Goal: Share content

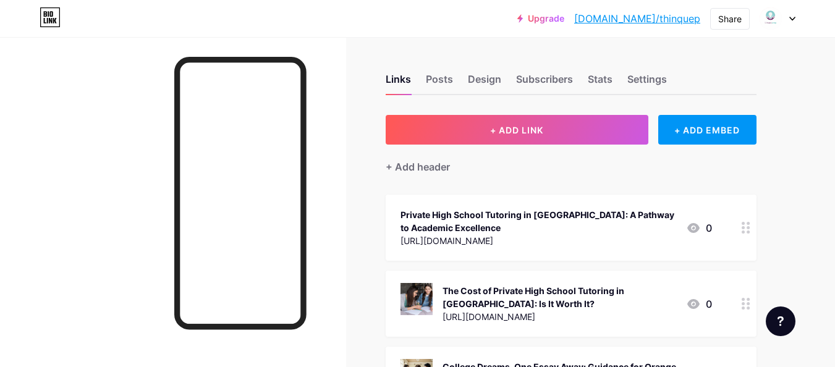
click at [618, 124] on button "+ ADD LINK" at bounding box center [517, 130] width 263 height 30
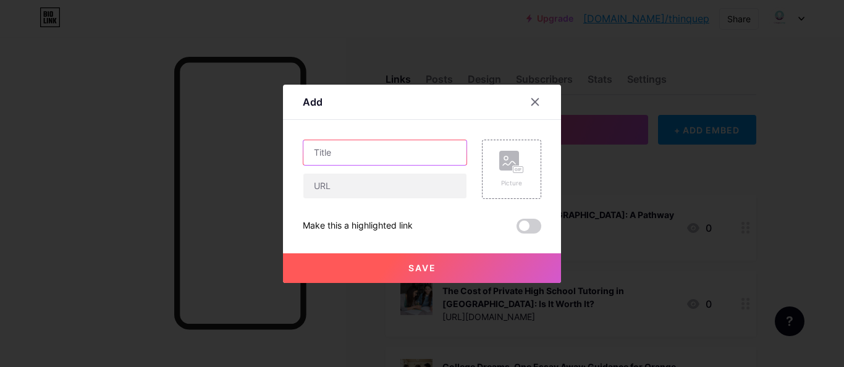
click at [319, 153] on input "text" at bounding box center [385, 152] width 163 height 25
paste input "Achieve Success with Private ACT Tutoring Irvine"
type input "Achieve Success with Private ACT Tutoring Irvine"
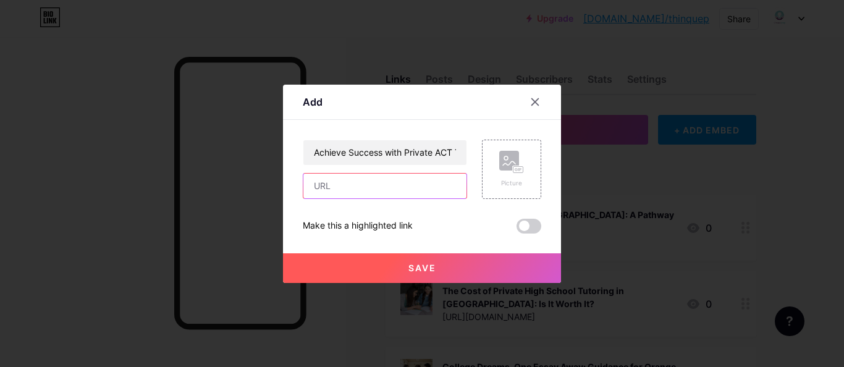
click at [331, 176] on input "text" at bounding box center [385, 186] width 163 height 25
paste input "[URL][DOMAIN_NAME]"
type input "[URL][DOMAIN_NAME]"
click at [420, 277] on button "Save" at bounding box center [422, 268] width 278 height 30
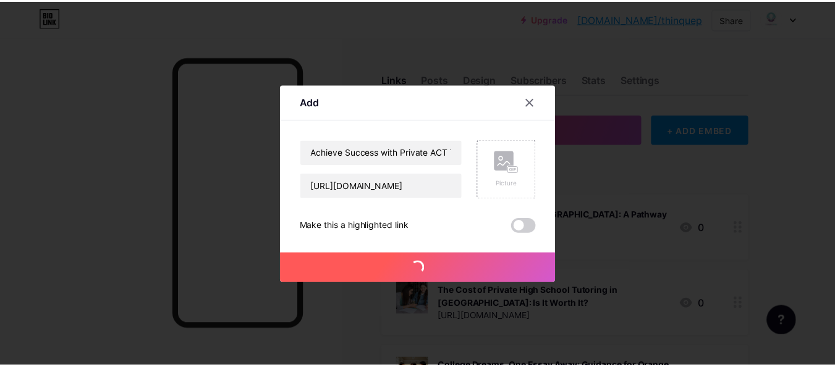
scroll to position [0, 0]
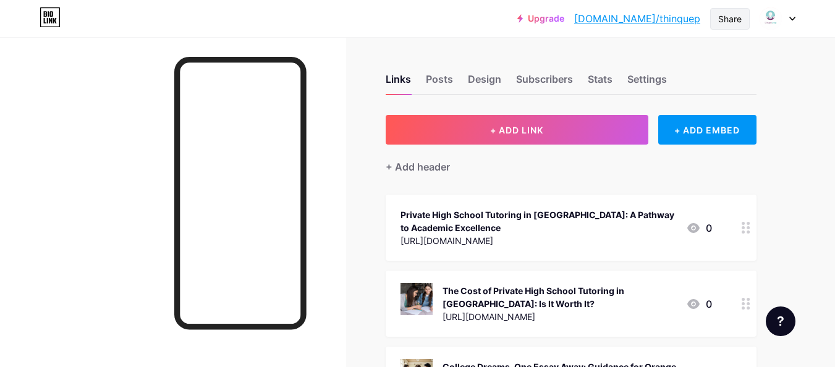
click at [726, 19] on div "Share" at bounding box center [729, 18] width 23 height 13
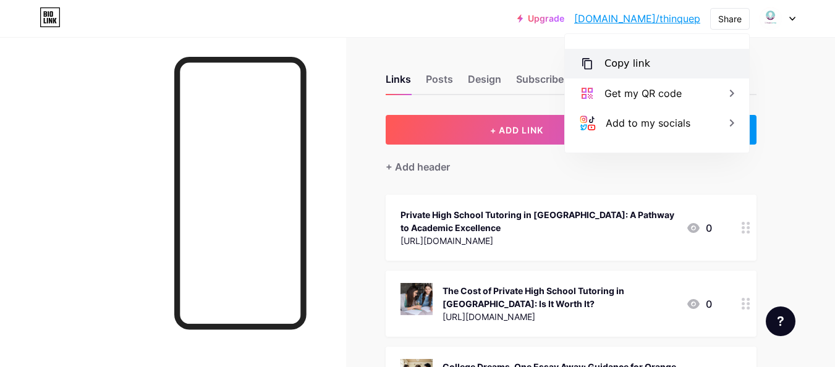
click at [608, 64] on div "Copy link" at bounding box center [628, 63] width 46 height 15
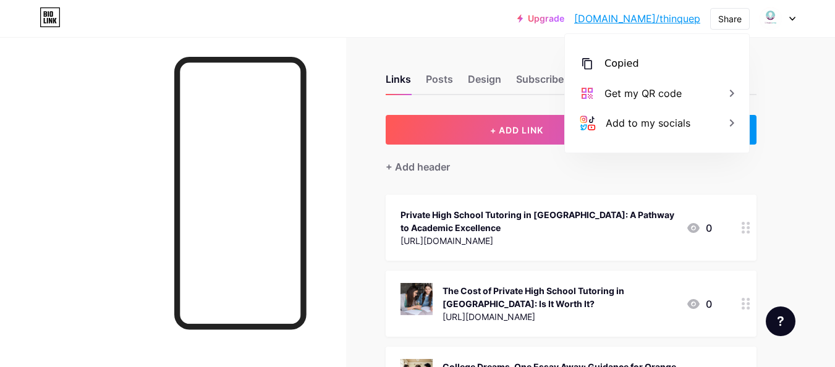
click at [643, 25] on link "[DOMAIN_NAME]/thinquep" at bounding box center [637, 18] width 126 height 15
